Goal: Information Seeking & Learning: Learn about a topic

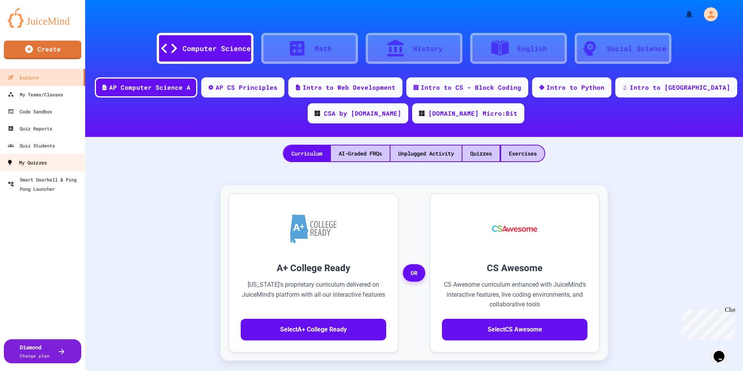
click at [30, 159] on div "My Quizzes" at bounding box center [27, 163] width 40 height 10
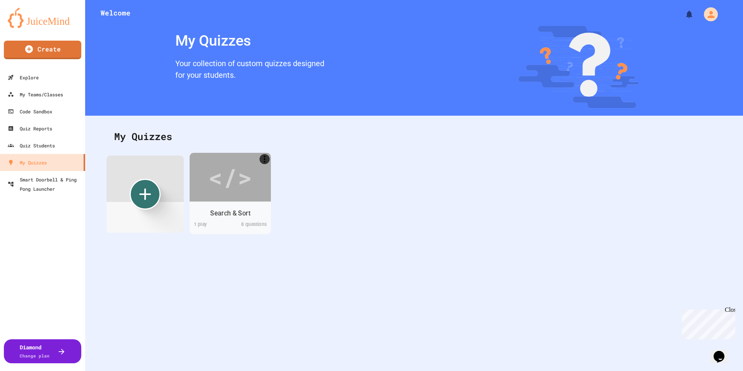
click at [232, 195] on div "</>" at bounding box center [230, 177] width 44 height 37
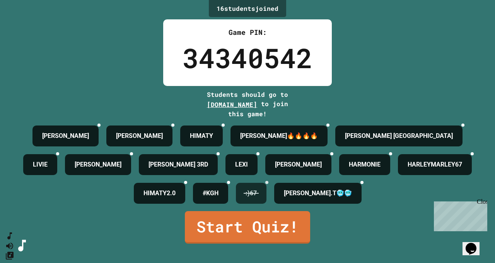
click at [267, 182] on icon at bounding box center [267, 182] width 0 height 0
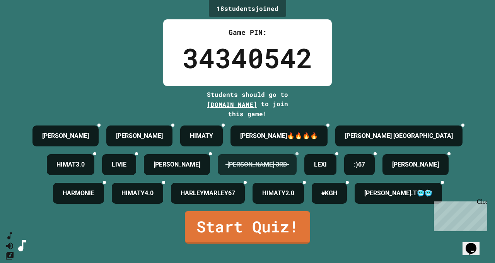
scroll to position [31, 0]
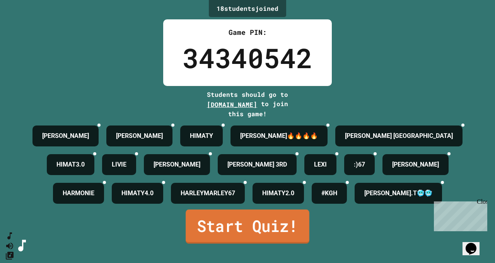
click at [237, 243] on link "Start Quiz!" at bounding box center [248, 226] width 124 height 34
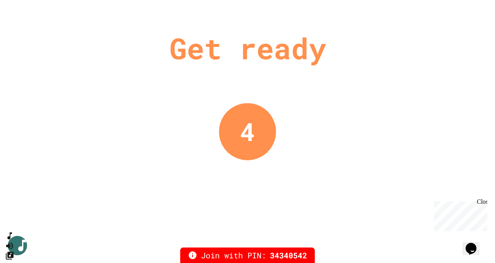
scroll to position [0, 0]
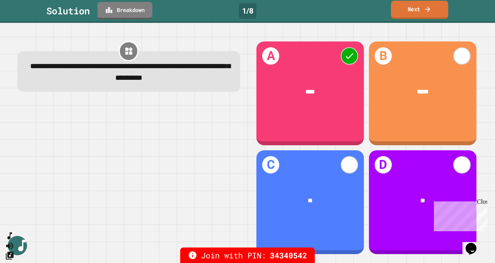
click at [408, 12] on link "Next" at bounding box center [419, 10] width 57 height 18
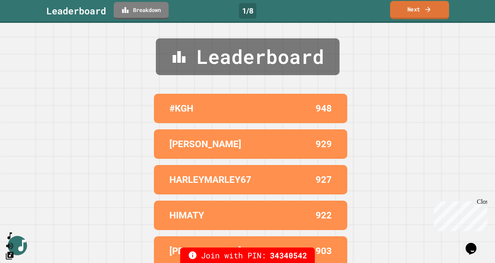
click at [420, 11] on link "Next" at bounding box center [420, 10] width 59 height 18
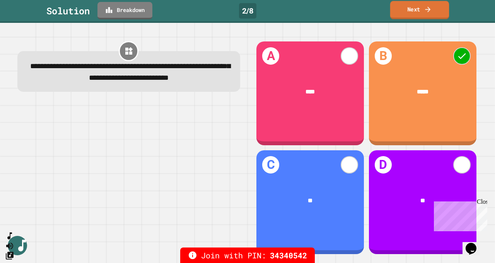
click at [402, 12] on link "Next" at bounding box center [420, 10] width 59 height 18
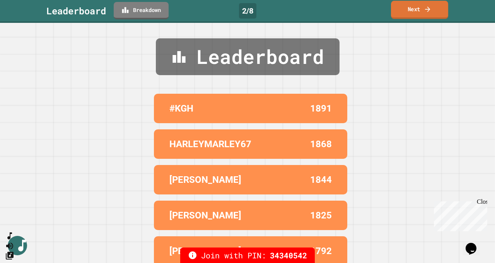
click at [402, 12] on link "Next" at bounding box center [419, 10] width 57 height 18
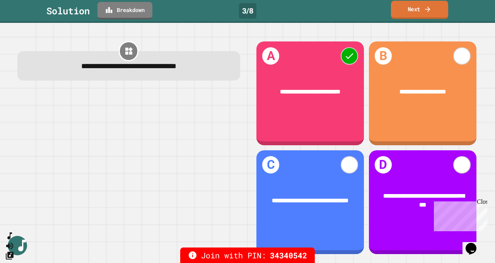
click at [406, 11] on link "Next" at bounding box center [419, 10] width 57 height 18
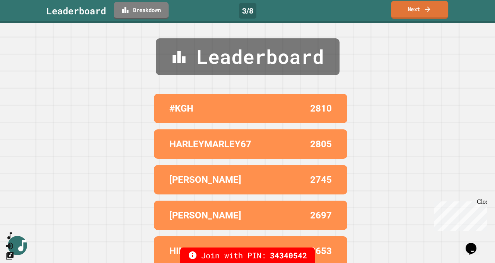
click at [406, 11] on link "Next" at bounding box center [419, 10] width 57 height 18
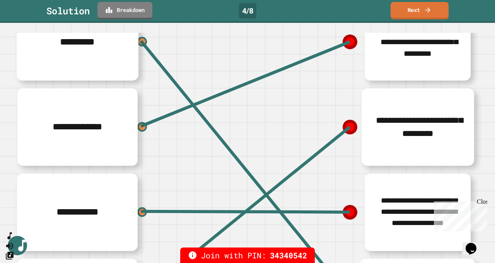
scroll to position [95, 0]
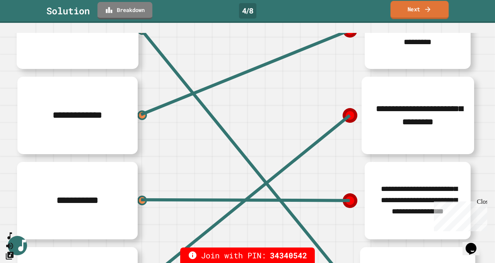
click at [426, 7] on icon at bounding box center [428, 9] width 8 height 8
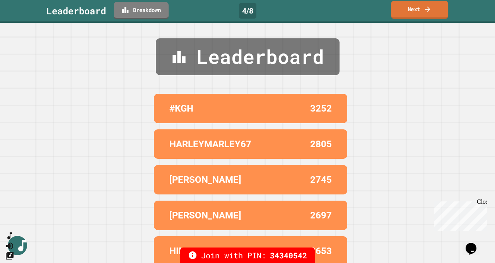
click at [427, 6] on icon at bounding box center [428, 9] width 8 height 8
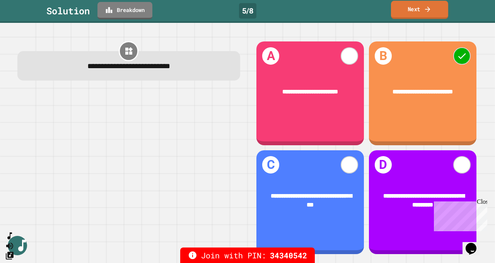
click at [427, 6] on icon at bounding box center [428, 9] width 8 height 8
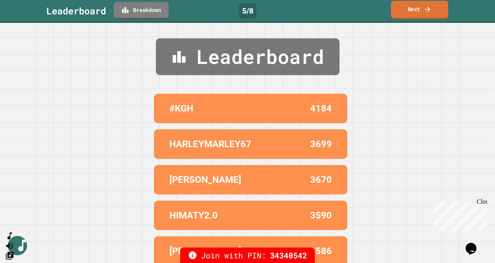
click at [427, 6] on icon at bounding box center [428, 9] width 8 height 8
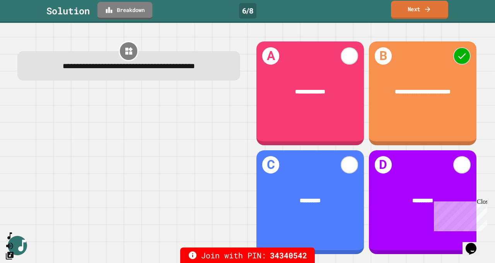
click at [419, 5] on link "Next" at bounding box center [419, 10] width 57 height 18
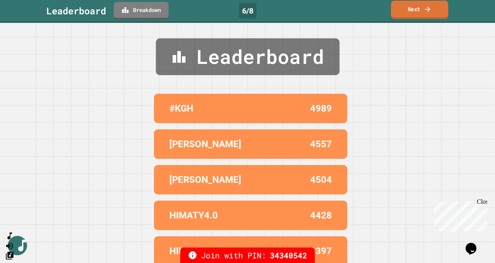
click at [419, 5] on link "Next" at bounding box center [419, 10] width 57 height 18
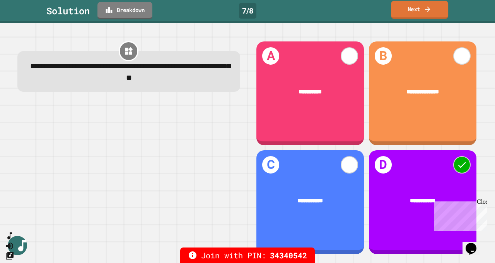
click at [419, 5] on link "Next" at bounding box center [419, 10] width 57 height 18
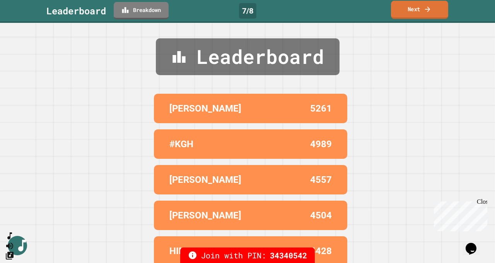
click at [419, 4] on link "Next" at bounding box center [419, 10] width 57 height 18
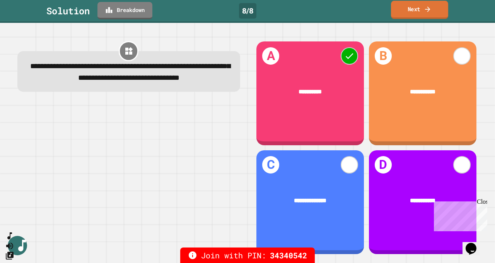
click at [419, 7] on link "Next" at bounding box center [419, 10] width 57 height 18
